Goal: Task Accomplishment & Management: Complete application form

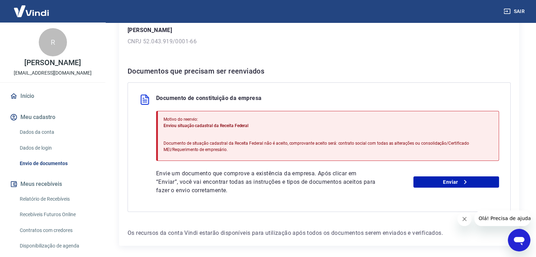
scroll to position [106, 0]
click at [446, 183] on link "Enviar" at bounding box center [456, 181] width 86 height 11
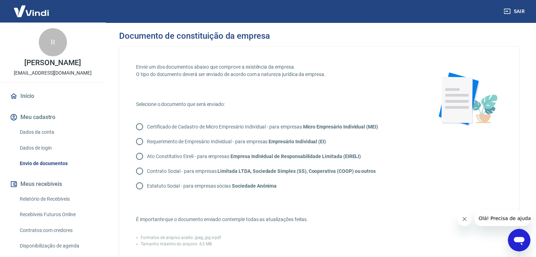
click at [240, 126] on p "Certificado de Cadastro de Micro Empresário Individual - para empresas Micro Em…" at bounding box center [262, 126] width 231 height 7
click at [147, 126] on input "Certificado de Cadastro de Micro Empresário Individual - para empresas Micro Em…" at bounding box center [139, 126] width 15 height 15
radio input "true"
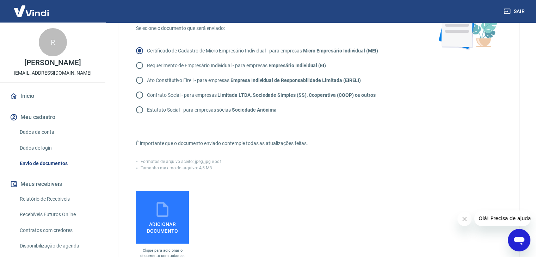
scroll to position [106, 0]
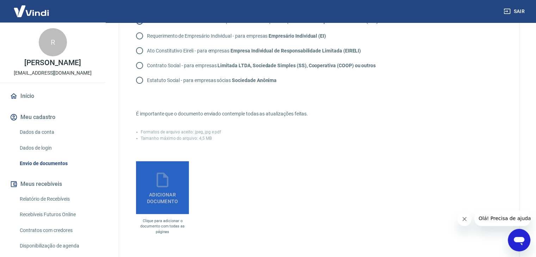
click at [172, 193] on span "Adicionar documento" at bounding box center [162, 197] width 47 height 16
click at [0, 0] on input "Adicionar documento" at bounding box center [0, 0] width 0 height 0
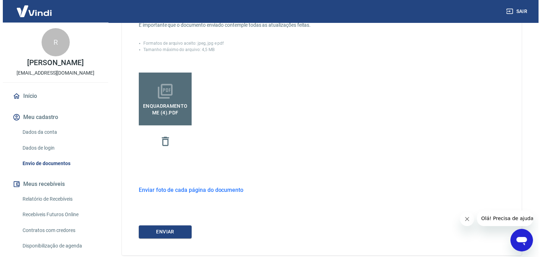
scroll to position [211, 0]
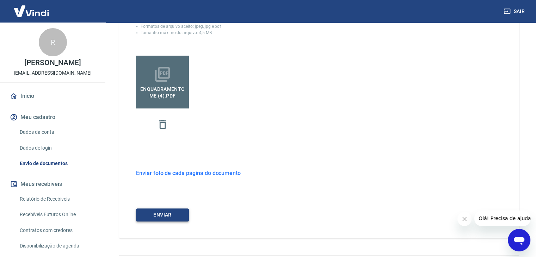
click at [178, 219] on button "ENVIAR" at bounding box center [162, 215] width 53 height 13
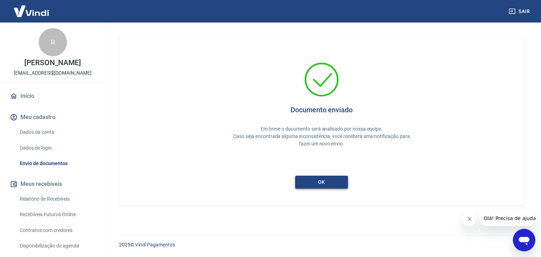
click at [334, 178] on button "ok" at bounding box center [321, 182] width 53 height 13
